Goal: Task Accomplishment & Management: Use online tool/utility

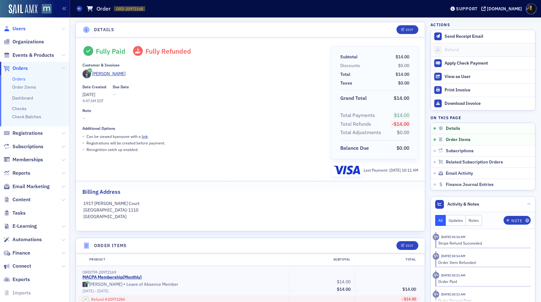
click at [19, 30] on span "Users" at bounding box center [18, 28] width 13 height 7
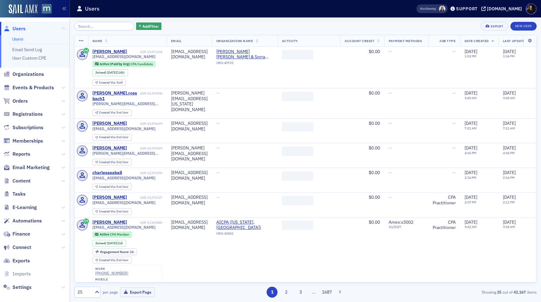
click at [110, 26] on input "search" at bounding box center [104, 26] width 60 height 9
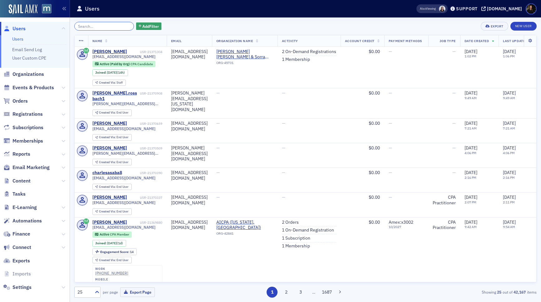
click at [86, 27] on input "search" at bounding box center [104, 26] width 60 height 9
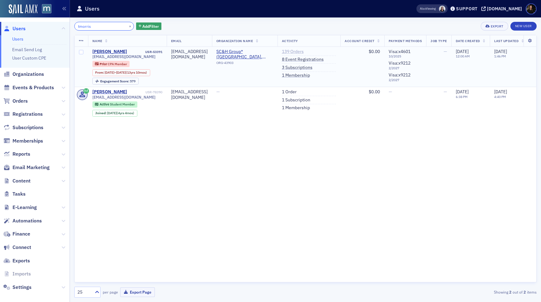
type input "tmorris"
click at [304, 53] on link "139 Orders" at bounding box center [293, 52] width 22 height 6
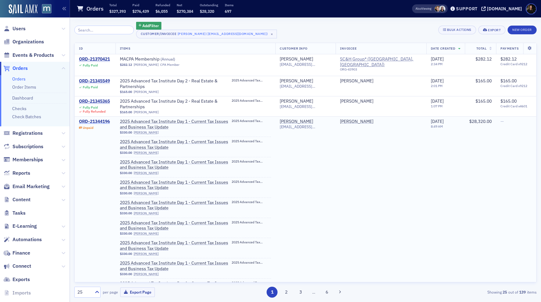
click at [97, 119] on div "ORD-21344196" at bounding box center [94, 122] width 31 height 6
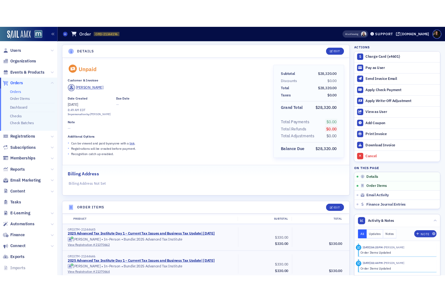
scroll to position [0, 0]
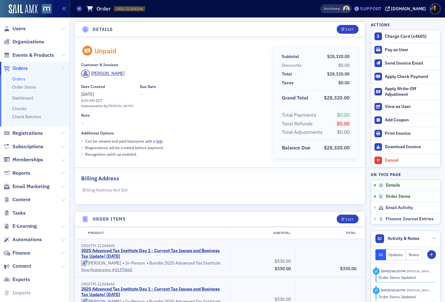
click at [377, 10] on div "Support" at bounding box center [371, 9] width 22 height 6
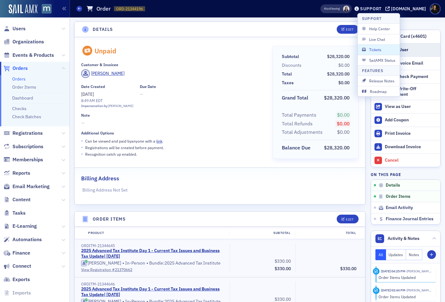
click at [376, 50] on span "Tickets" at bounding box center [378, 50] width 33 height 6
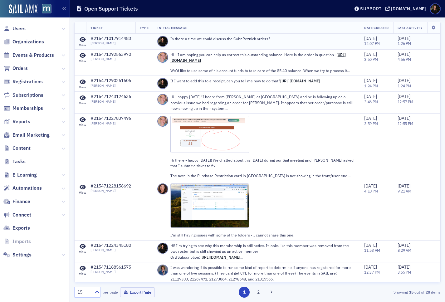
drag, startPoint x: 318, startPoint y: 40, endPoint x: 311, endPoint y: 40, distance: 6.9
click at [318, 40] on p "Is there a time we could discuss the CohnReznick orders?" at bounding box center [262, 39] width 185 height 6
click at [83, 42] on icon at bounding box center [83, 40] width 6 height 6
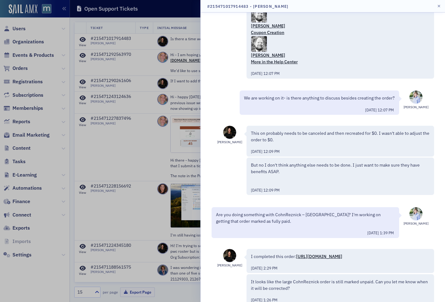
scroll to position [104, 0]
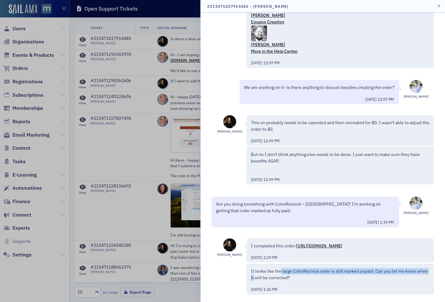
drag, startPoint x: 256, startPoint y: 275, endPoint x: 279, endPoint y: 276, distance: 23.4
click at [280, 275] on p "It looks like the large CohnReznick order is still marked unpaid. Can you let m…" at bounding box center [340, 274] width 179 height 13
click at [271, 276] on p "It looks like the large CohnReznick order is still marked unpaid. Can you let m…" at bounding box center [340, 274] width 179 height 13
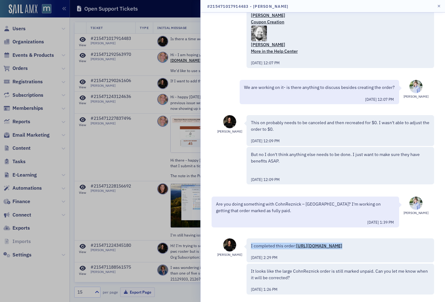
drag, startPoint x: 304, startPoint y: 255, endPoint x: 255, endPoint y: 235, distance: 52.7
click at [255, 239] on div "I completed this order: https://macpa.org/staff/orders/orders/1f09a2e1-5a78-69f…" at bounding box center [341, 251] width 188 height 24
click at [272, 219] on div "10/1/2025 1:39 PM" at bounding box center [305, 222] width 179 height 7
drag, startPoint x: 292, startPoint y: 274, endPoint x: 328, endPoint y: 273, distance: 36.6
click at [329, 272] on p "It looks like the large CohnReznick order is still marked unpaid. Can you let m…" at bounding box center [340, 274] width 179 height 13
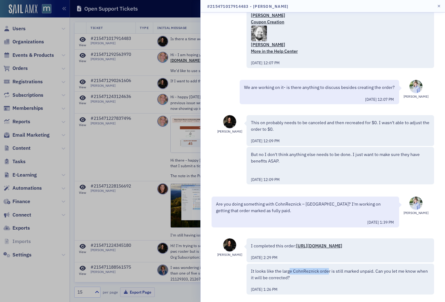
click at [327, 274] on p "It looks like the large CohnReznick order is still marked unpaid. Can you let m…" at bounding box center [340, 274] width 179 height 13
drag, startPoint x: 299, startPoint y: 80, endPoint x: 350, endPoint y: 81, distance: 51.5
click at [350, 84] on p "We are working on it- is there anything to discuss besides creating the order?" at bounding box center [319, 87] width 151 height 7
drag, startPoint x: 346, startPoint y: 80, endPoint x: 394, endPoint y: 82, distance: 47.8
click at [394, 84] on p "We are working on it- is there anything to discuss besides creating the order?" at bounding box center [319, 87] width 151 height 7
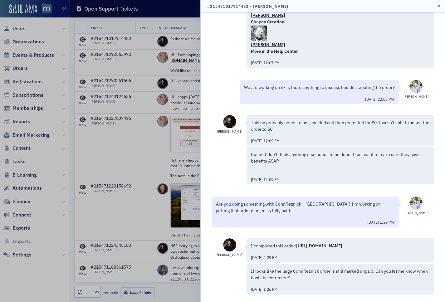
drag, startPoint x: 393, startPoint y: 82, endPoint x: 367, endPoint y: 85, distance: 26.1
click at [391, 84] on p "We are working on it- is there anything to discuss besides creating the order?" at bounding box center [319, 87] width 151 height 7
click at [333, 84] on p "We are working on it- is there anything to discuss besides creating the order?" at bounding box center [319, 87] width 151 height 7
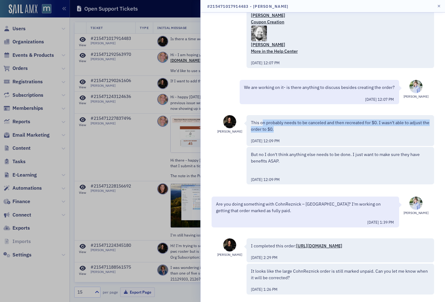
drag, startPoint x: 263, startPoint y: 117, endPoint x: 314, endPoint y: 124, distance: 51.7
click at [314, 124] on p "This on probably needs to be canceled and then recreated for $0. I wasn't able …" at bounding box center [340, 126] width 179 height 13
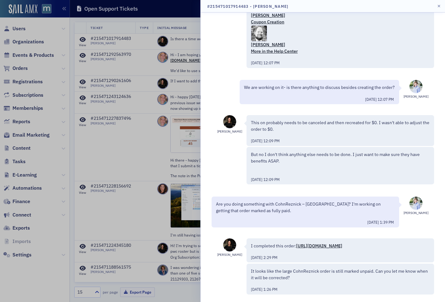
click at [312, 126] on div "This on probably needs to be canceled and then recreated for $0. I wasn't able …" at bounding box center [340, 132] width 179 height 24
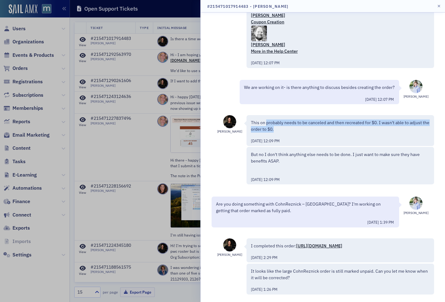
drag, startPoint x: 267, startPoint y: 115, endPoint x: 322, endPoint y: 121, distance: 54.7
click at [323, 121] on p "This on probably needs to be canceled and then recreated for $0. I wasn't able …" at bounding box center [340, 126] width 179 height 13
click at [322, 121] on p "This on probably needs to be canceled and then recreated for $0. I wasn't able …" at bounding box center [340, 126] width 179 height 13
drag, startPoint x: 326, startPoint y: 115, endPoint x: 357, endPoint y: 115, distance: 30.9
click at [357, 120] on p "This on probably needs to be canceled and then recreated for $0. I wasn't able …" at bounding box center [340, 126] width 179 height 13
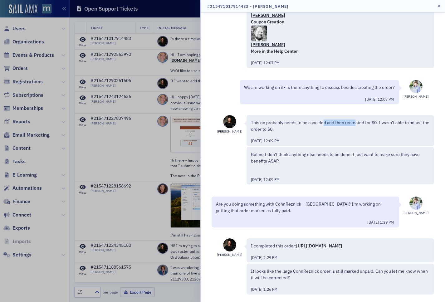
click at [357, 120] on p "This on probably needs to be canceled and then recreated for $0. I wasn't able …" at bounding box center [340, 126] width 179 height 13
click at [96, 179] on div at bounding box center [222, 151] width 445 height 302
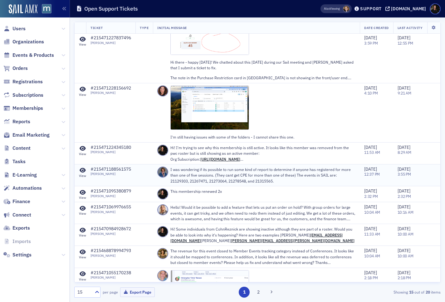
scroll to position [99, 0]
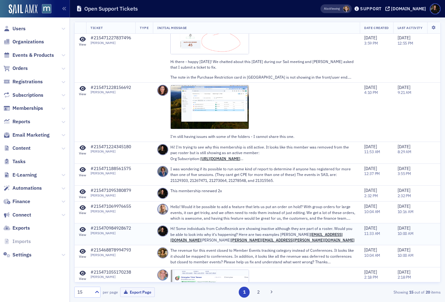
click at [82, 228] on icon at bounding box center [83, 230] width 6 height 6
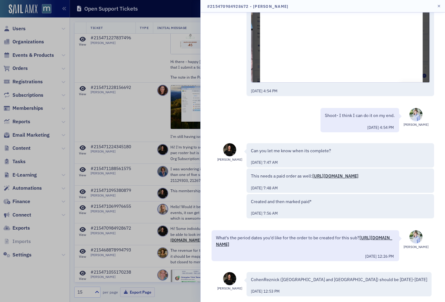
scroll to position [461, 0]
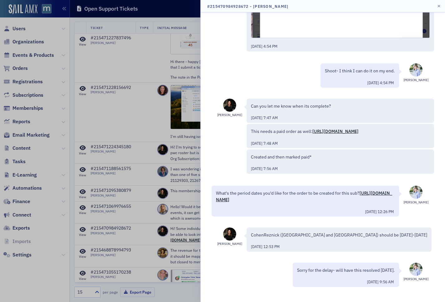
drag, startPoint x: 359, startPoint y: 284, endPoint x: 373, endPoint y: 283, distance: 14.7
click at [373, 283] on div "9/30/2025 9:56 AM" at bounding box center [346, 281] width 98 height 7
drag, startPoint x: 323, startPoint y: 269, endPoint x: 350, endPoint y: 270, distance: 26.6
click at [350, 270] on p "Sorry for the delay- will have this resolved [DATE]." at bounding box center [346, 270] width 98 height 7
click at [357, 270] on p "Sorry for the delay- will have this resolved [DATE]." at bounding box center [346, 270] width 98 height 7
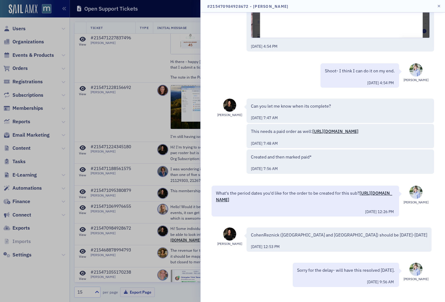
drag, startPoint x: 346, startPoint y: 269, endPoint x: 388, endPoint y: 270, distance: 42.5
click at [388, 270] on p "Sorry for the delay- will have this resolved [DATE]." at bounding box center [346, 270] width 98 height 7
drag, startPoint x: 388, startPoint y: 270, endPoint x: 291, endPoint y: 268, distance: 97.7
click at [294, 266] on div "Luke Abell Sorry for the delay- will have this resolved today. 9/30/2025 9:56 AM" at bounding box center [364, 274] width 150 height 27
drag, startPoint x: 274, startPoint y: 272, endPoint x: 319, endPoint y: 220, distance: 67.7
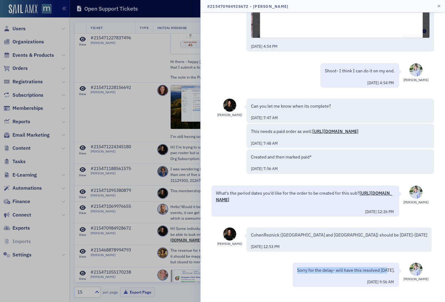
click at [275, 271] on div "Luke Abell Sorry for the delay- will have this resolved today. 9/30/2025 9:56 AM" at bounding box center [322, 278] width 231 height 35
click at [86, 19] on div at bounding box center [222, 151] width 445 height 302
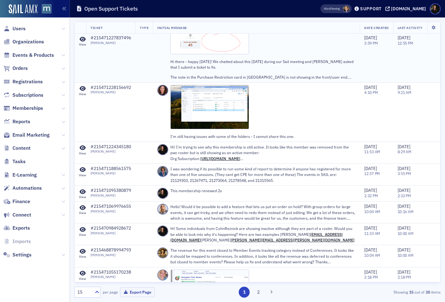
scroll to position [0, 0]
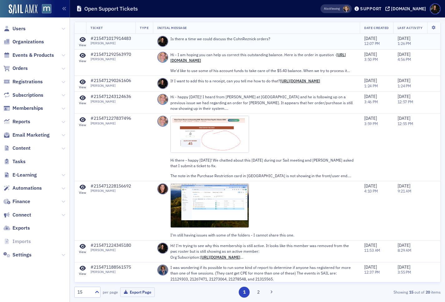
click at [201, 38] on p "Is there a time we could discuss the CohnReznick orders?" at bounding box center [262, 39] width 185 height 6
click at [81, 39] on icon at bounding box center [83, 40] width 6 height 6
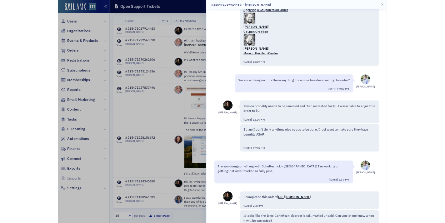
scroll to position [104, 0]
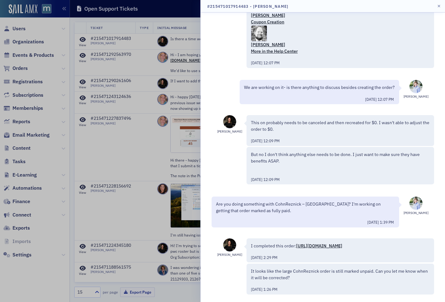
click at [305, 243] on link "https://macpa.org/staff/orders/orders/1f09a2e1-5a78-69fe-ba16-02fea42f3fed" at bounding box center [319, 246] width 46 height 6
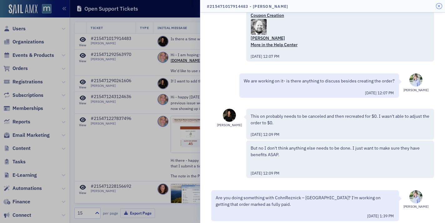
click at [438, 7] on icon "button" at bounding box center [438, 6] width 3 height 4
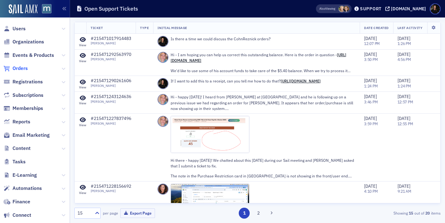
click at [21, 70] on span "Orders" at bounding box center [19, 68] width 15 height 7
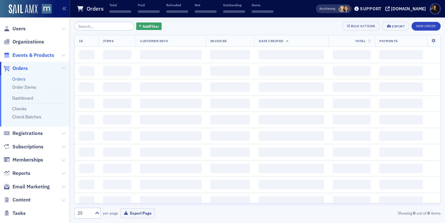
click at [22, 52] on span "Events & Products" at bounding box center [33, 55] width 42 height 7
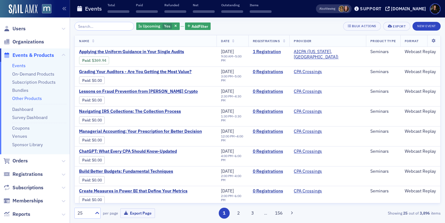
click at [25, 100] on link "Other Products" at bounding box center [27, 99] width 30 height 6
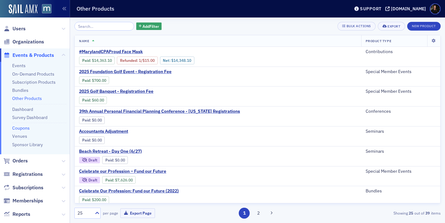
click at [24, 128] on link "Coupons" at bounding box center [20, 128] width 17 height 6
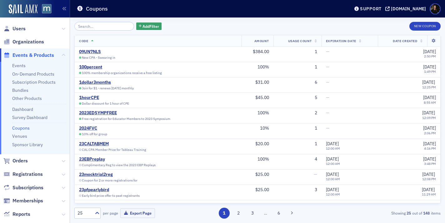
click at [431, 31] on div "Add Filter New Coupon Code Amount Usage Count Expiration Date Date Created 09UN…" at bounding box center [257, 120] width 366 height 197
click at [422, 24] on button "New Coupon" at bounding box center [424, 26] width 31 height 9
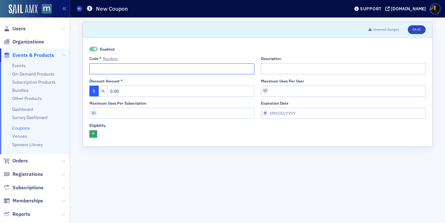
click at [112, 72] on input "Code * Random" at bounding box center [171, 68] width 165 height 11
type input "MULTIDAY"
click at [119, 91] on input "0.00" at bounding box center [180, 91] width 147 height 11
paste input "1,075"
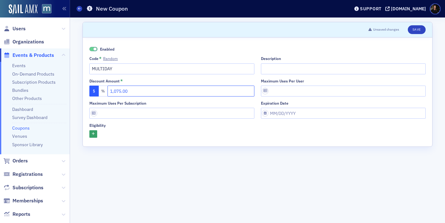
type input "1,075.00"
click at [171, 122] on div "Enabled Code * Random MULTIDAY Description Discount Amount * $ % 1,075.00 Maxim…" at bounding box center [257, 91] width 336 height 91
click at [171, 114] on input "Maximum uses per subscription" at bounding box center [171, 113] width 165 height 11
type input "1"
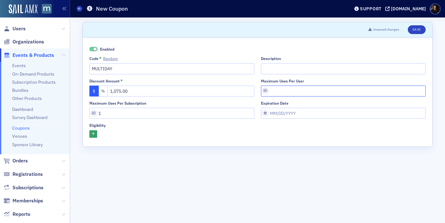
click at [278, 91] on input "Maximum uses per user" at bounding box center [343, 91] width 165 height 11
type input "1"
click at [277, 72] on input "Description" at bounding box center [343, 68] width 165 height 11
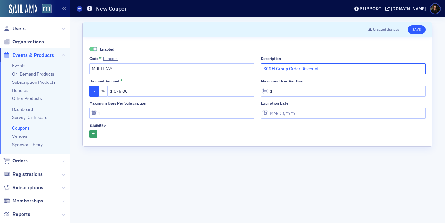
type input "SC&H Group Order Discount"
click at [419, 30] on button "Save" at bounding box center [416, 29] width 18 height 9
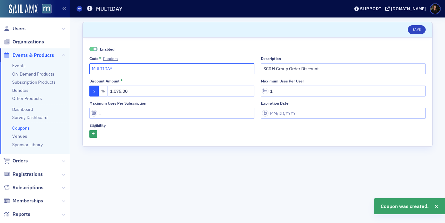
click at [127, 71] on input "MULTIDAY" at bounding box center [171, 68] width 165 height 11
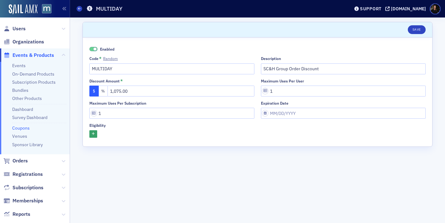
click at [190, 46] on div "Enabled" at bounding box center [171, 49] width 165 height 6
drag, startPoint x: 115, startPoint y: 111, endPoint x: 93, endPoint y: 111, distance: 21.5
click at [93, 111] on input "1" at bounding box center [171, 113] width 165 height 11
click at [309, 164] on form "Scroll to Unsaved changes Save Enabled Code * Random MULTIDAY Description SC&H …" at bounding box center [257, 120] width 350 height 197
click at [278, 89] on input "1" at bounding box center [343, 91] width 165 height 11
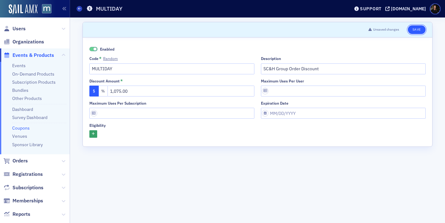
click at [415, 30] on button "Save" at bounding box center [416, 29] width 18 height 9
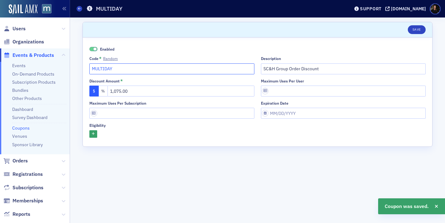
click at [135, 65] on input "MULTIDAY" at bounding box center [171, 68] width 165 height 11
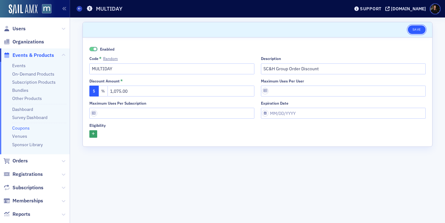
click at [419, 31] on button "Save" at bounding box center [416, 29] width 18 height 9
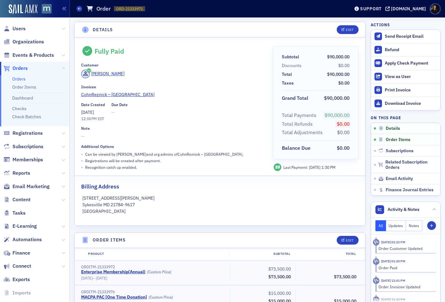
click at [17, 67] on span "Orders" at bounding box center [19, 68] width 15 height 7
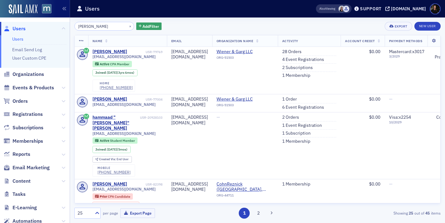
drag, startPoint x: 112, startPoint y: 26, endPoint x: 12, endPoint y: 15, distance: 100.5
click at [12, 15] on div "Users Users Email Send Log User Custom CPE Organizations Events & Products Orde…" at bounding box center [222, 111] width 445 height 223
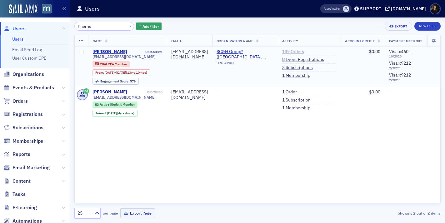
type input "tmorris"
click at [304, 52] on link "139 Orders" at bounding box center [293, 52] width 22 height 6
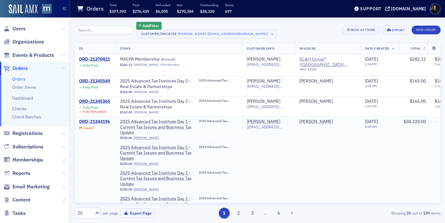
click at [89, 124] on div "ORD-21344196" at bounding box center [94, 122] width 31 height 6
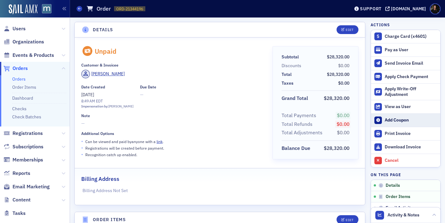
click at [391, 122] on div "Add Coupon" at bounding box center [410, 120] width 52 height 6
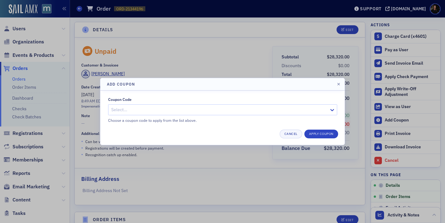
click at [205, 110] on div at bounding box center [220, 110] width 218 height 8
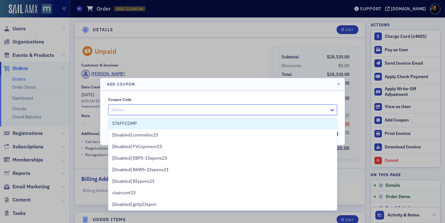
paste input "MULTIDAY"
type input "MULTIDAY"
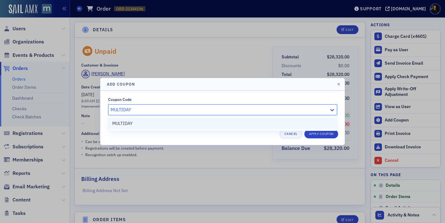
click at [187, 125] on div "MULTIDAY" at bounding box center [222, 123] width 221 height 7
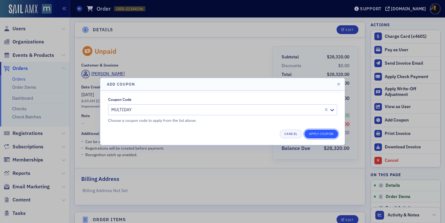
click at [332, 135] on button "Apply Coupon" at bounding box center [321, 134] width 34 height 9
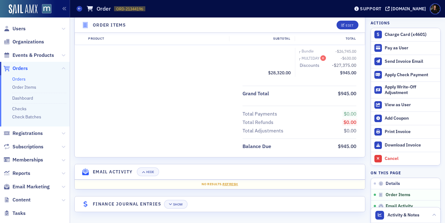
scroll to position [3535, 0]
click at [323, 60] on icon "button" at bounding box center [322, 58] width 5 height 4
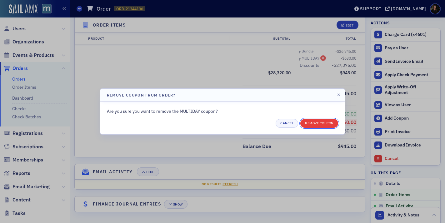
click at [326, 126] on button "Remove Coupon" at bounding box center [319, 123] width 38 height 9
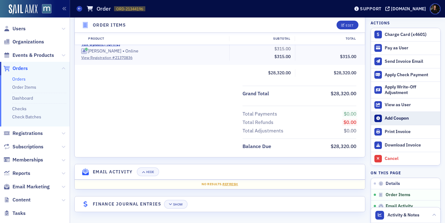
click at [403, 118] on div "Add Coupon" at bounding box center [410, 119] width 52 height 6
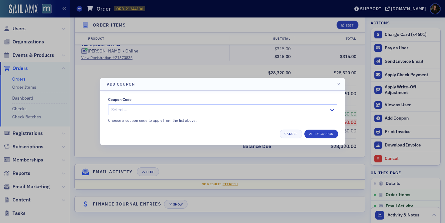
drag, startPoint x: 230, startPoint y: 110, endPoint x: 226, endPoint y: 100, distance: 10.6
click at [230, 110] on div at bounding box center [220, 110] width 218 height 8
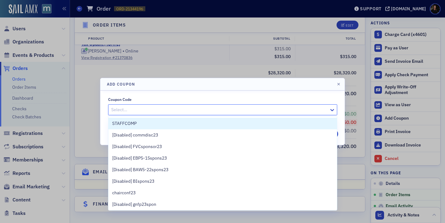
paste input "MULTIDAY"
type input "MULTIDAY"
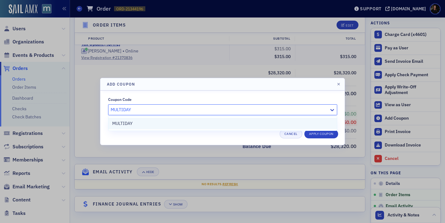
click at [225, 122] on div "MULTIDAY" at bounding box center [222, 123] width 221 height 7
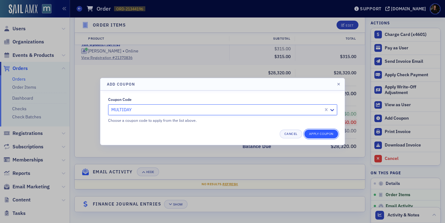
click at [330, 136] on button "Apply Coupon" at bounding box center [321, 134] width 34 height 9
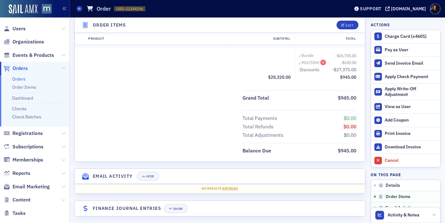
scroll to position [3517, 0]
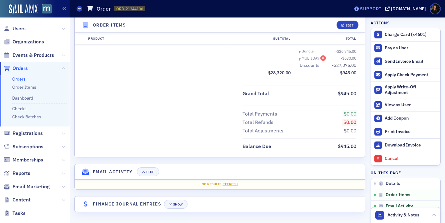
click at [381, 7] on div "Support" at bounding box center [371, 9] width 22 height 6
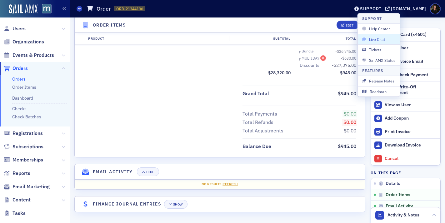
click at [380, 39] on span "Live Chat" at bounding box center [378, 40] width 33 height 6
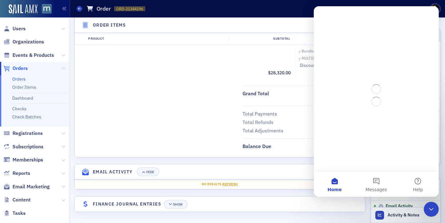
scroll to position [0, 0]
click at [377, 181] on button "Messages" at bounding box center [376, 184] width 42 height 25
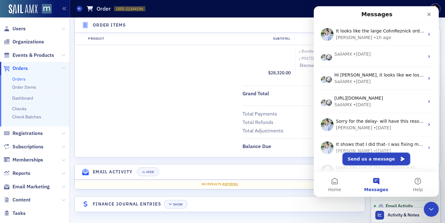
click at [375, 158] on button "Send us a message" at bounding box center [375, 159] width 67 height 12
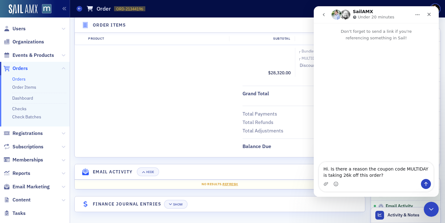
type textarea "Hi. Is there a reason the coupon code MULTIDAY is taking 26k off this order? [U…"
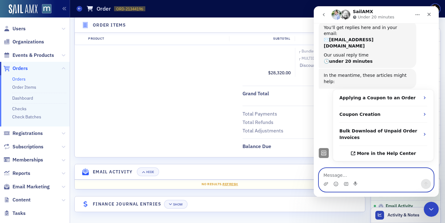
scroll to position [64, 0]
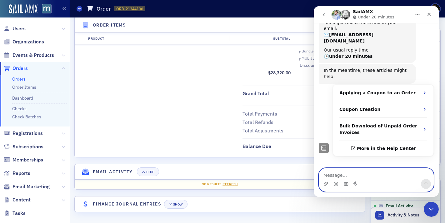
click at [380, 175] on textarea "Message…" at bounding box center [376, 173] width 114 height 11
paste textarea "[URL][DOMAIN_NAME]"
type textarea "[URL][DOMAIN_NAME]"
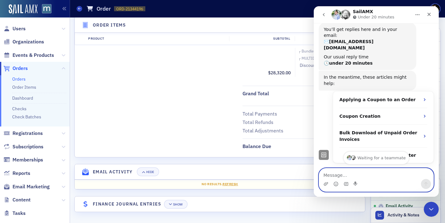
scroll to position [95, 0]
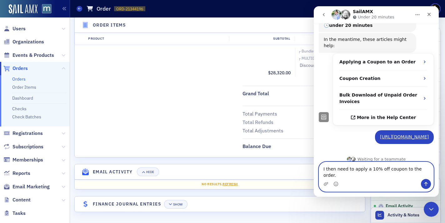
click at [319, 174] on textarea "I then need to apply a 10% off coupon to the order." at bounding box center [376, 170] width 114 height 17
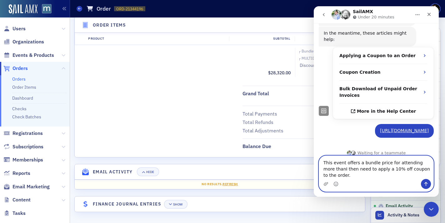
scroll to position [107, 0]
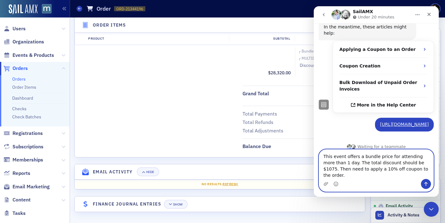
type textarea "This event offers a bundle price for attending more than 1 day. The total disco…"
drag, startPoint x: 360, startPoint y: 180, endPoint x: 390, endPoint y: 180, distance: 29.7
click at [388, 180] on div "Intercom messenger" at bounding box center [376, 184] width 114 height 10
click at [390, 180] on div "Intercom messenger" at bounding box center [376, 184] width 114 height 10
click at [416, 175] on textarea "This event offers a bundle price for attending more than 1 day. The total disco…" at bounding box center [376, 164] width 114 height 29
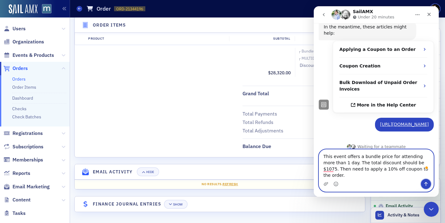
click at [425, 185] on icon "Send a message…" at bounding box center [425, 184] width 3 height 4
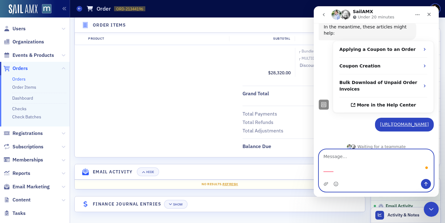
scroll to position [127, 0]
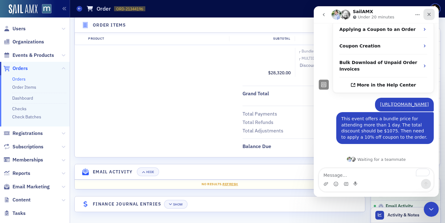
click at [428, 16] on icon "Close" at bounding box center [428, 14] width 5 height 5
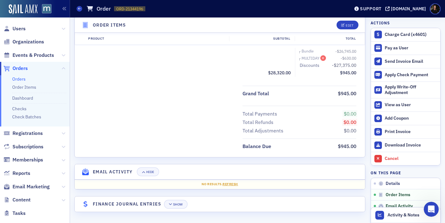
scroll to position [143, 0]
